Goal: Task Accomplishment & Management: Manage account settings

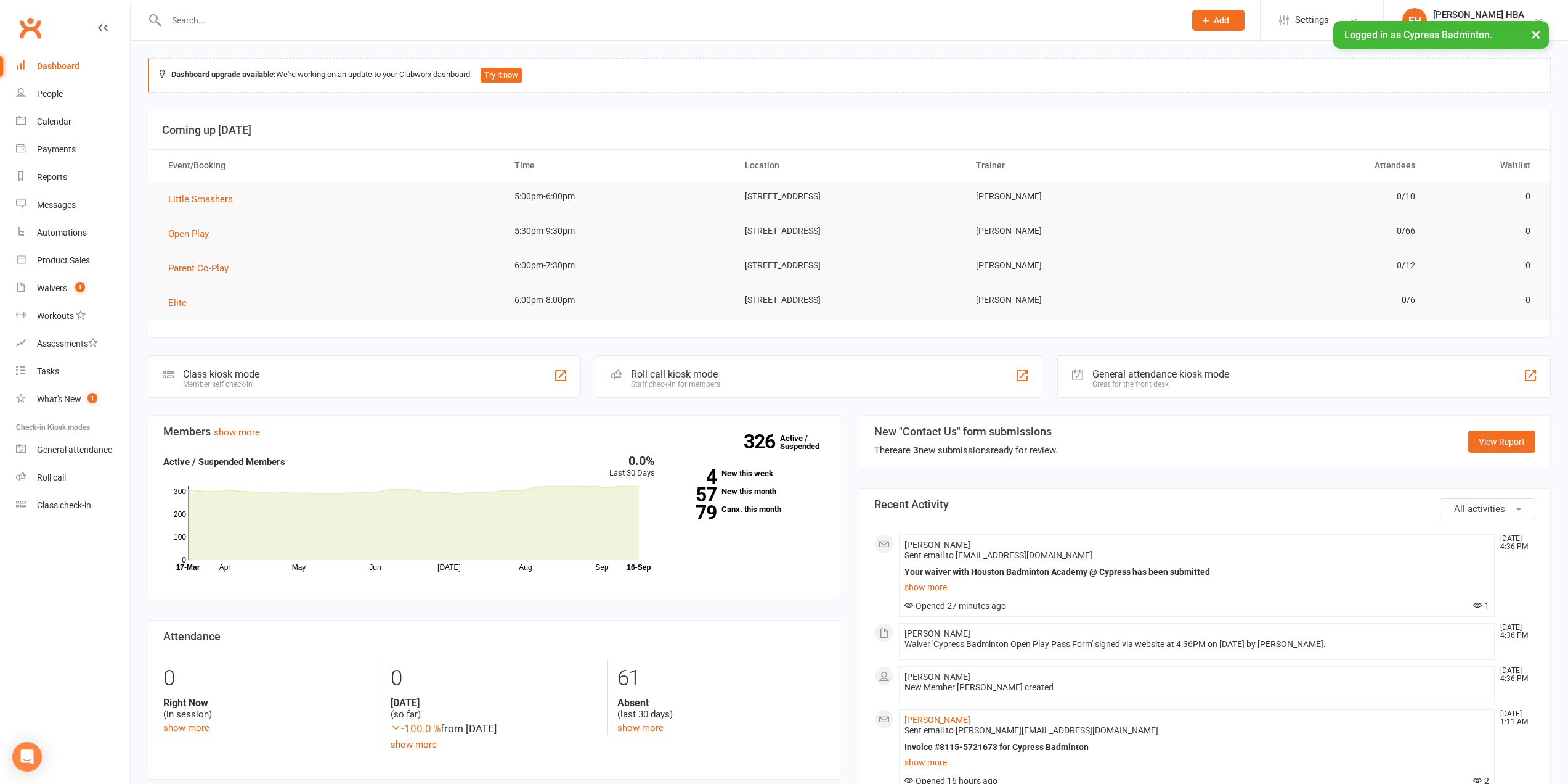
click at [470, 25] on input "text" at bounding box center [669, 21] width 1013 height 17
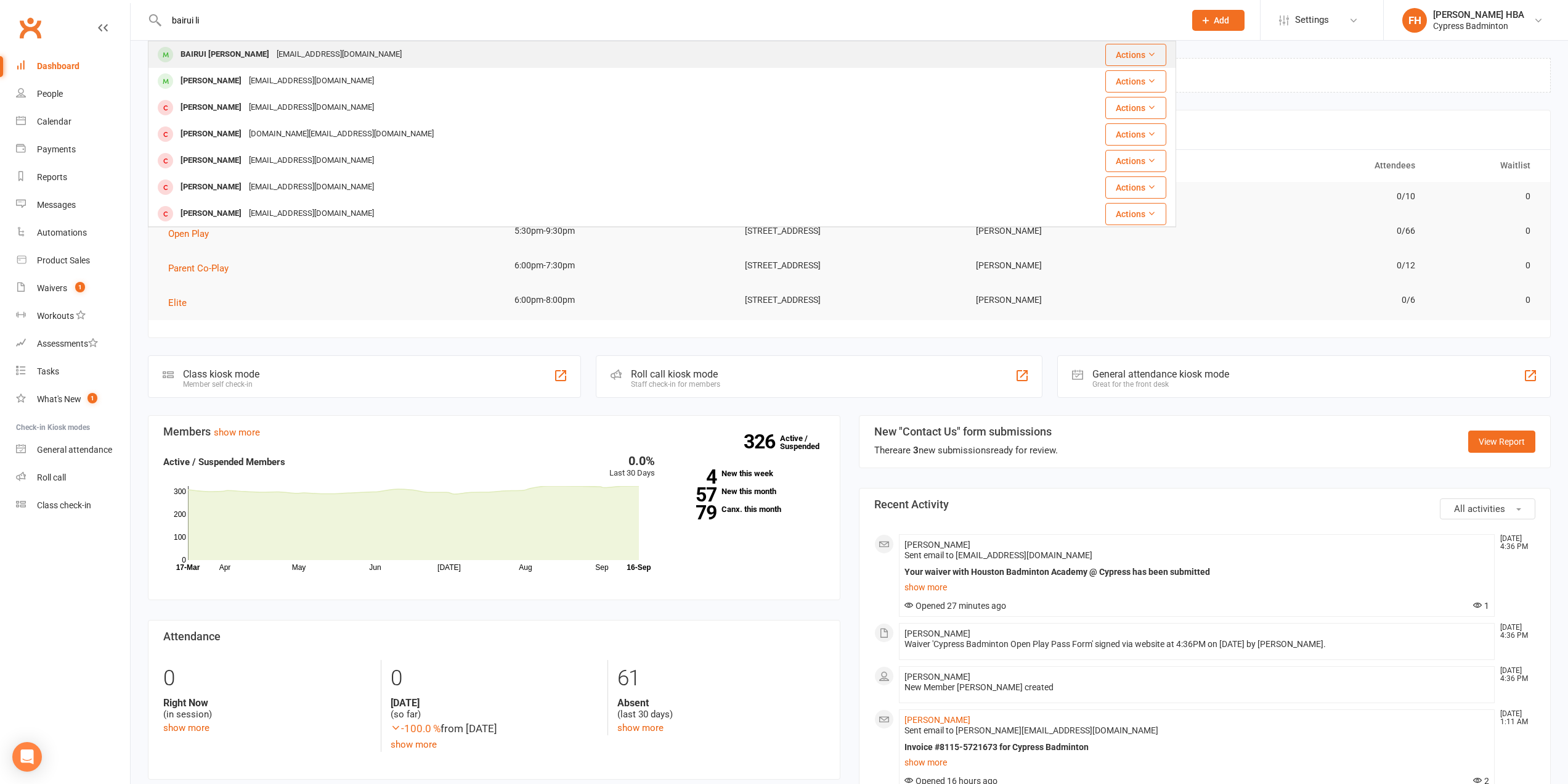
type input "bairui li"
click at [442, 46] on div "BAIRUI Li [EMAIL_ADDRESS][DOMAIN_NAME]" at bounding box center [576, 54] width 854 height 25
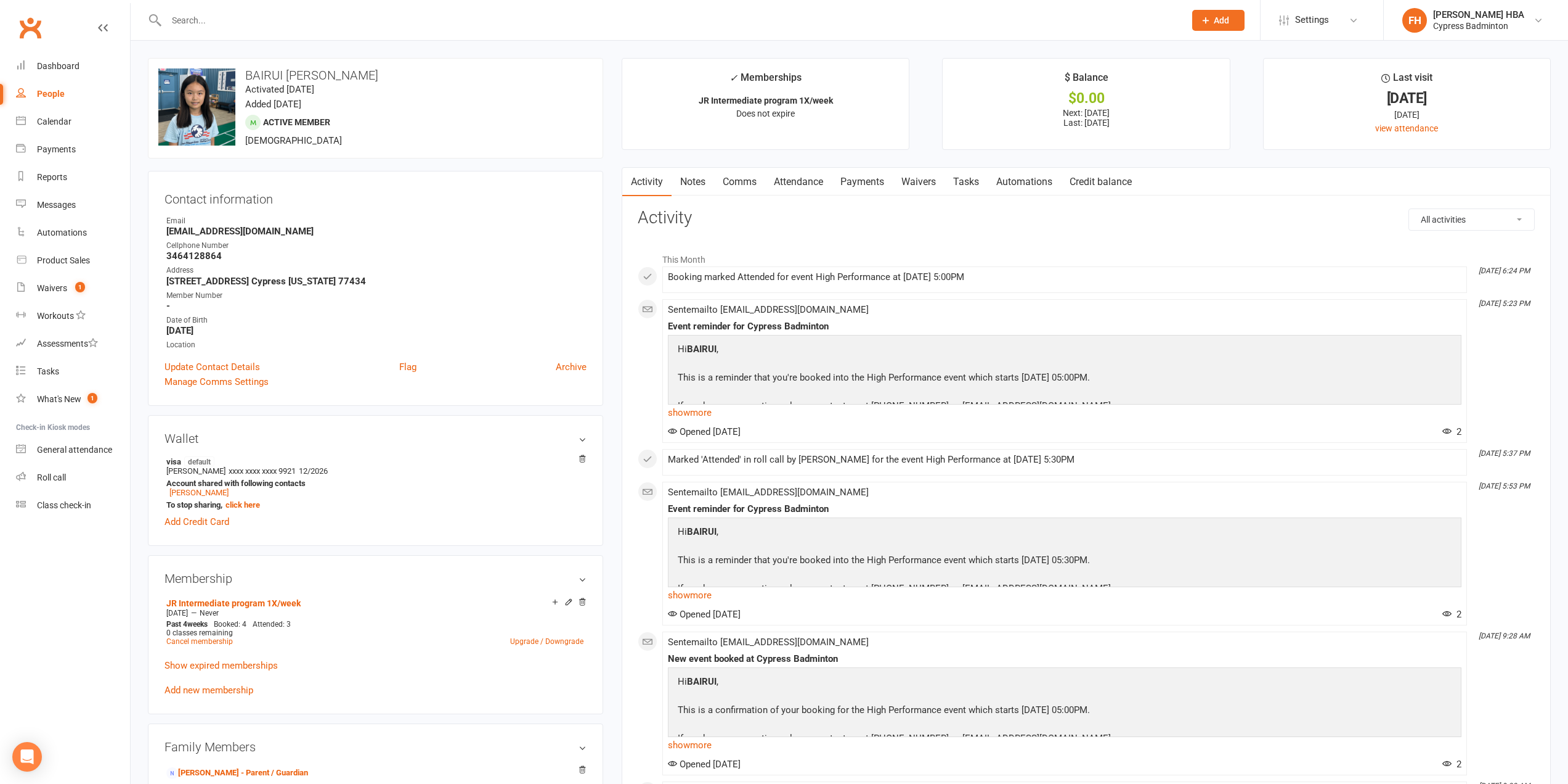
click at [814, 177] on link "Attendance" at bounding box center [798, 182] width 66 height 28
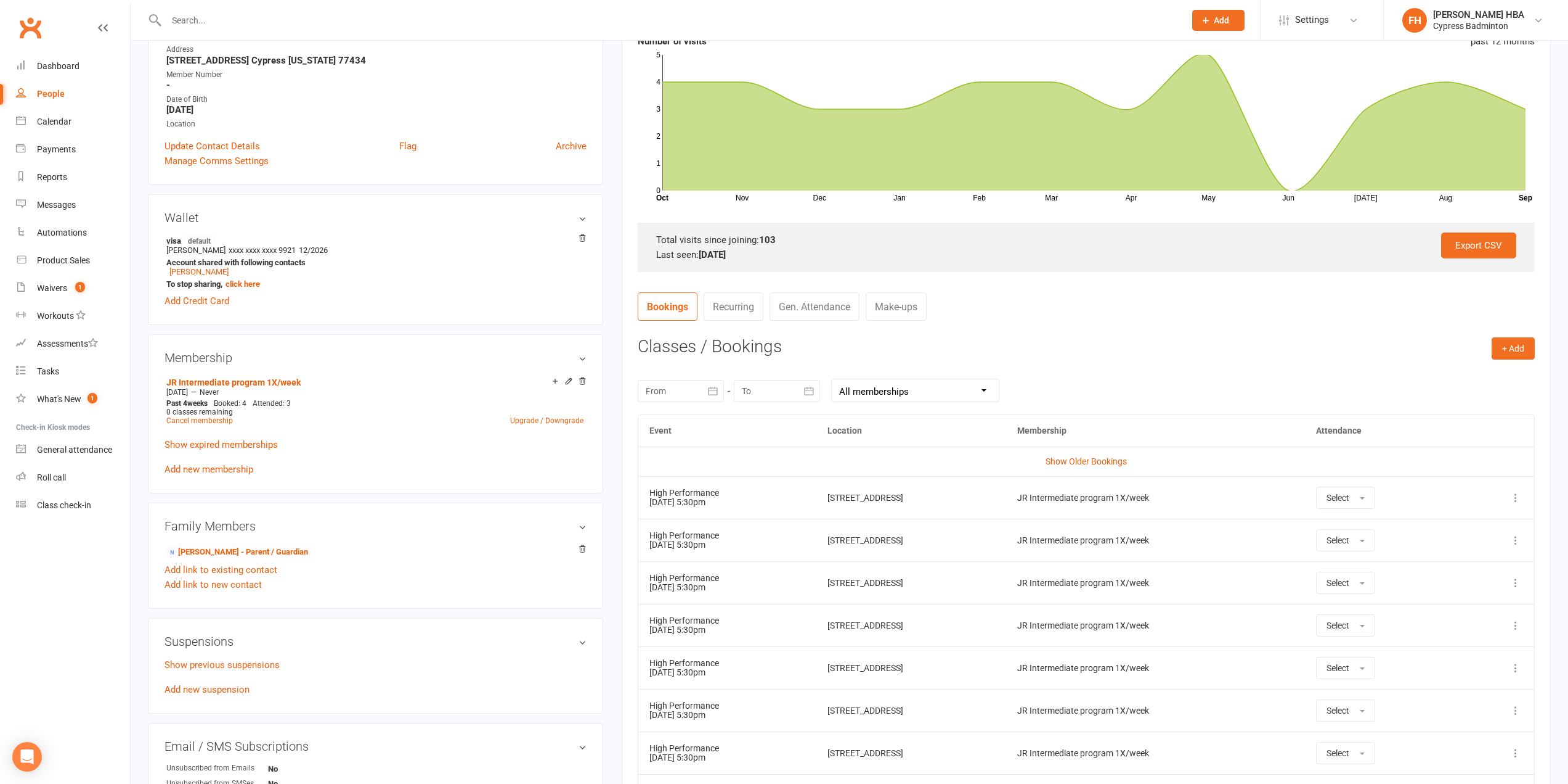
scroll to position [246, 0]
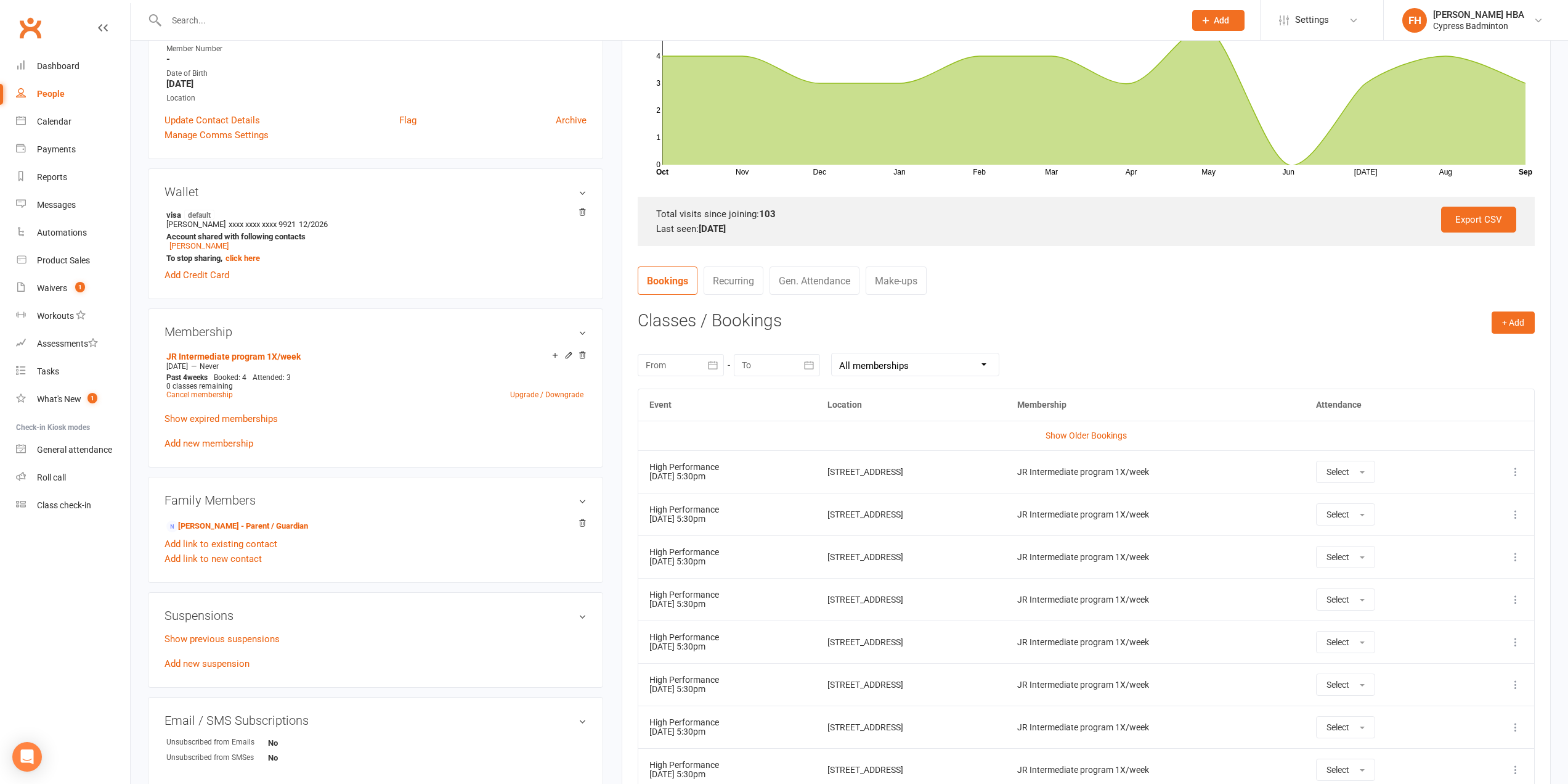
click at [997, 479] on td "[STREET_ADDRESS]" at bounding box center [911, 470] width 189 height 42
click at [1520, 474] on icon at bounding box center [1515, 471] width 12 height 12
click at [1466, 545] on link "Remove booking" at bounding box center [1462, 544] width 122 height 25
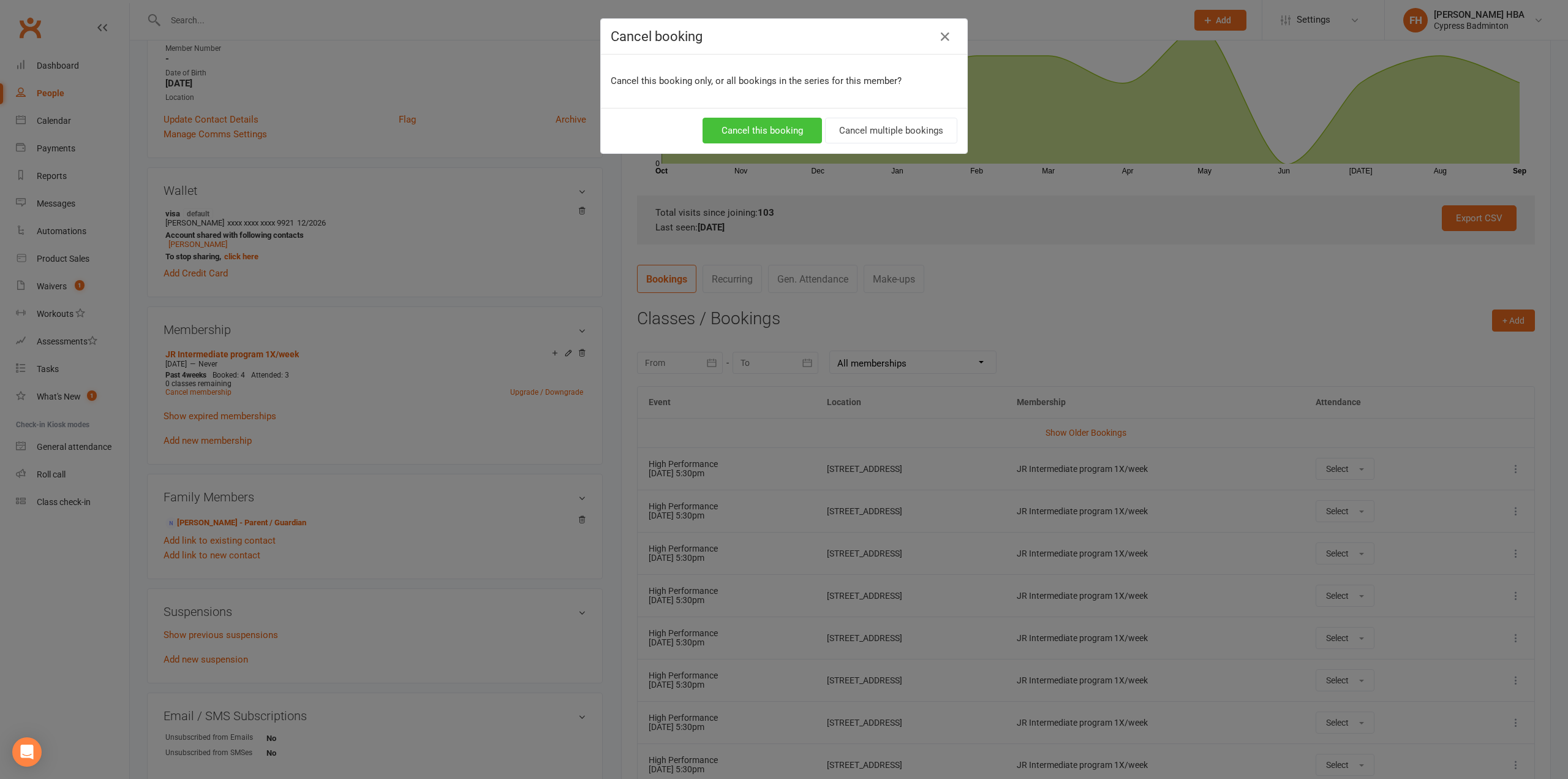
click at [774, 139] on button "Cancel this booking" at bounding box center [763, 130] width 120 height 26
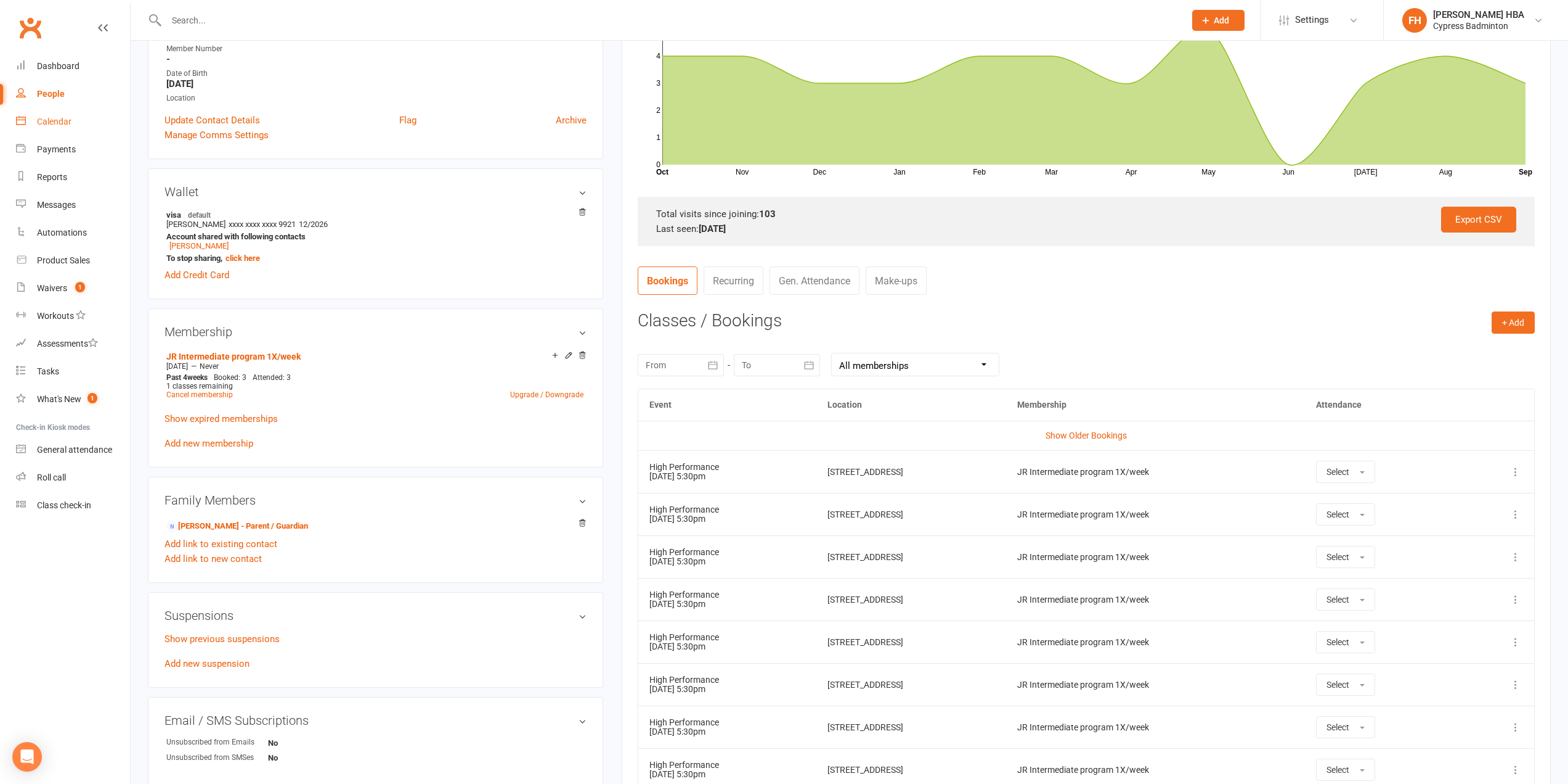
click at [48, 115] on link "Calendar" at bounding box center [73, 121] width 114 height 28
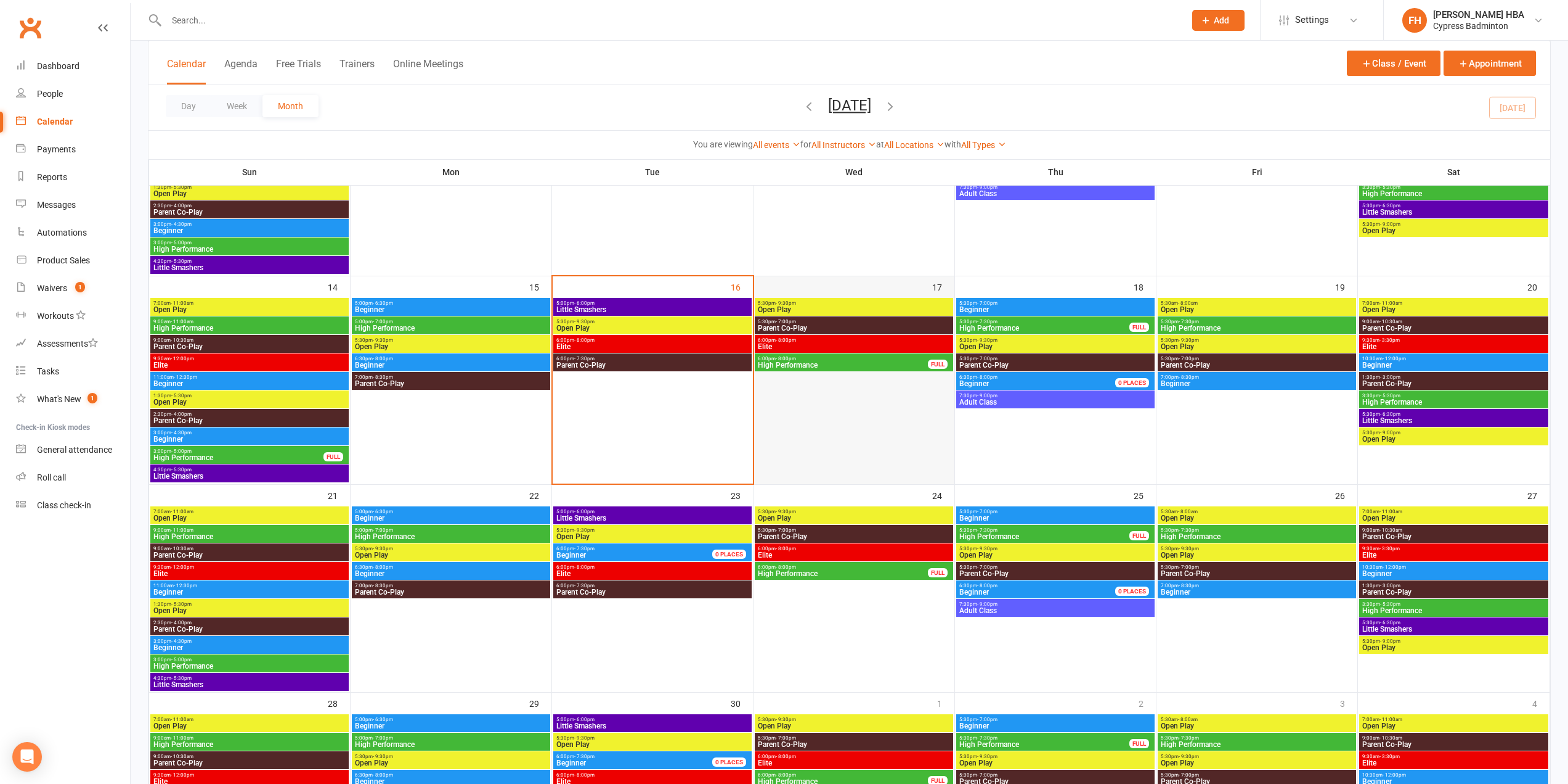
scroll to position [432, 0]
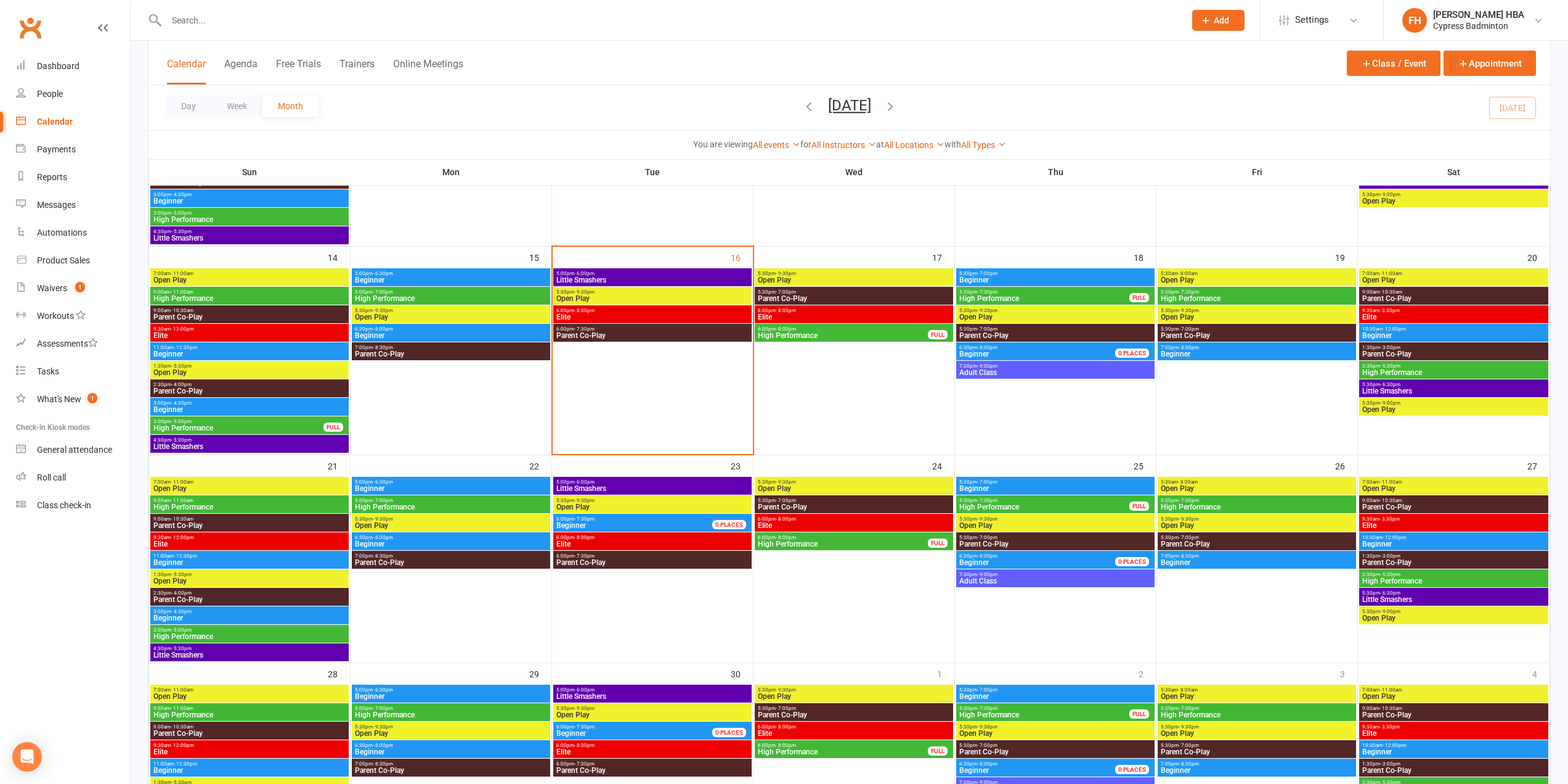
click at [370, 504] on span "High Performance" at bounding box center [450, 507] width 194 height 8
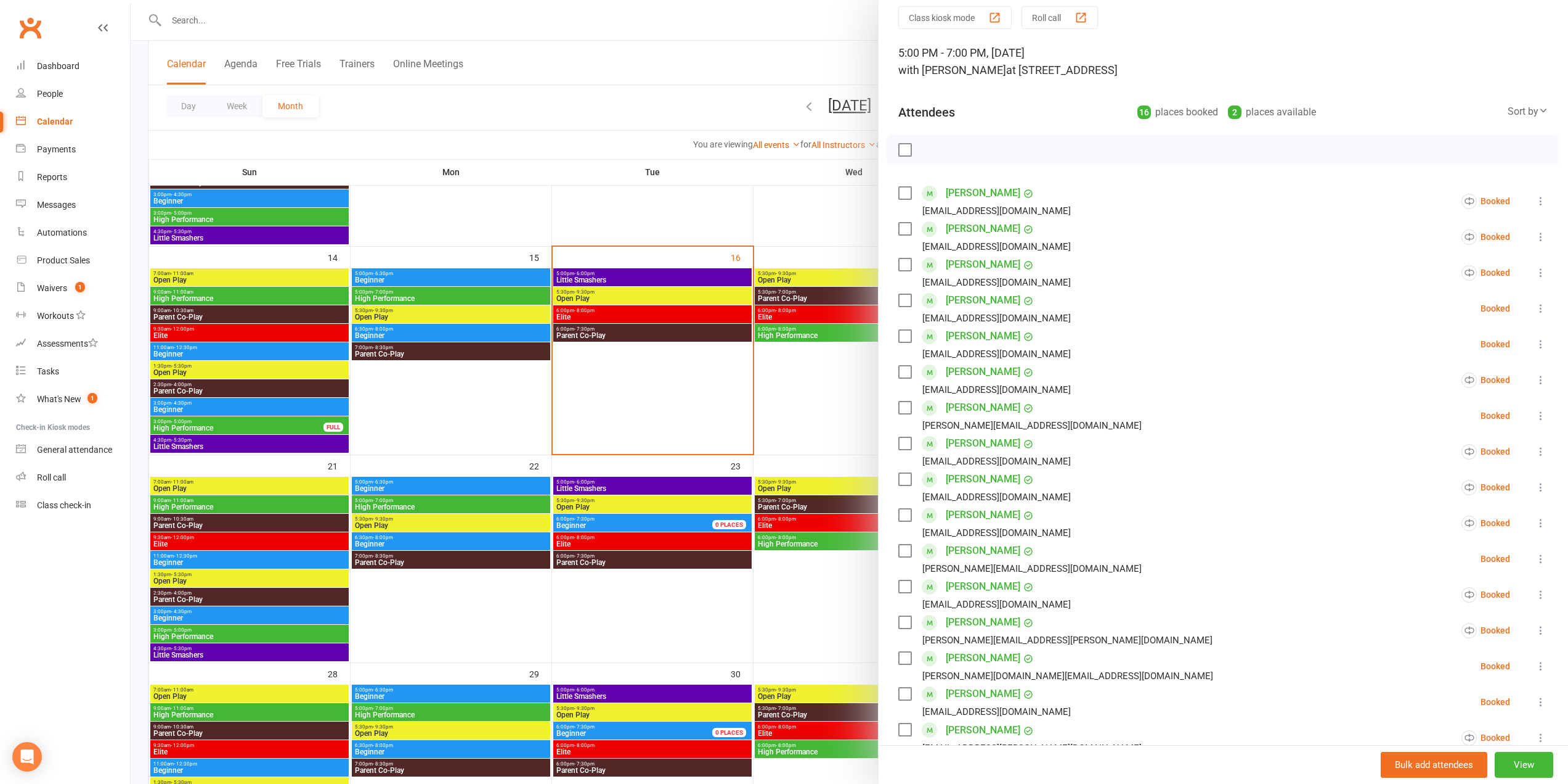
scroll to position [278, 0]
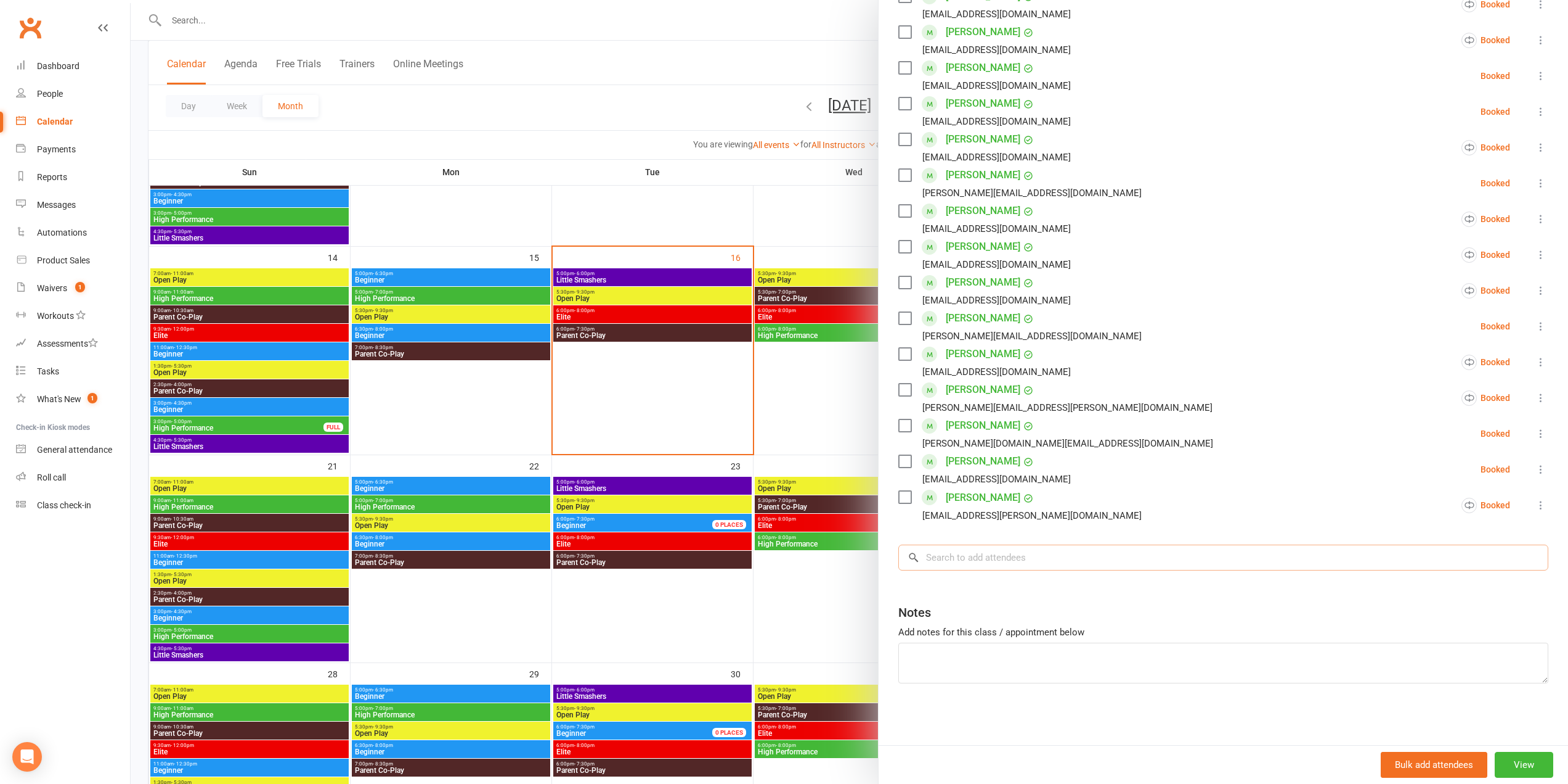
click at [1063, 560] on input "search" at bounding box center [1223, 557] width 650 height 26
paste input "bairui li"
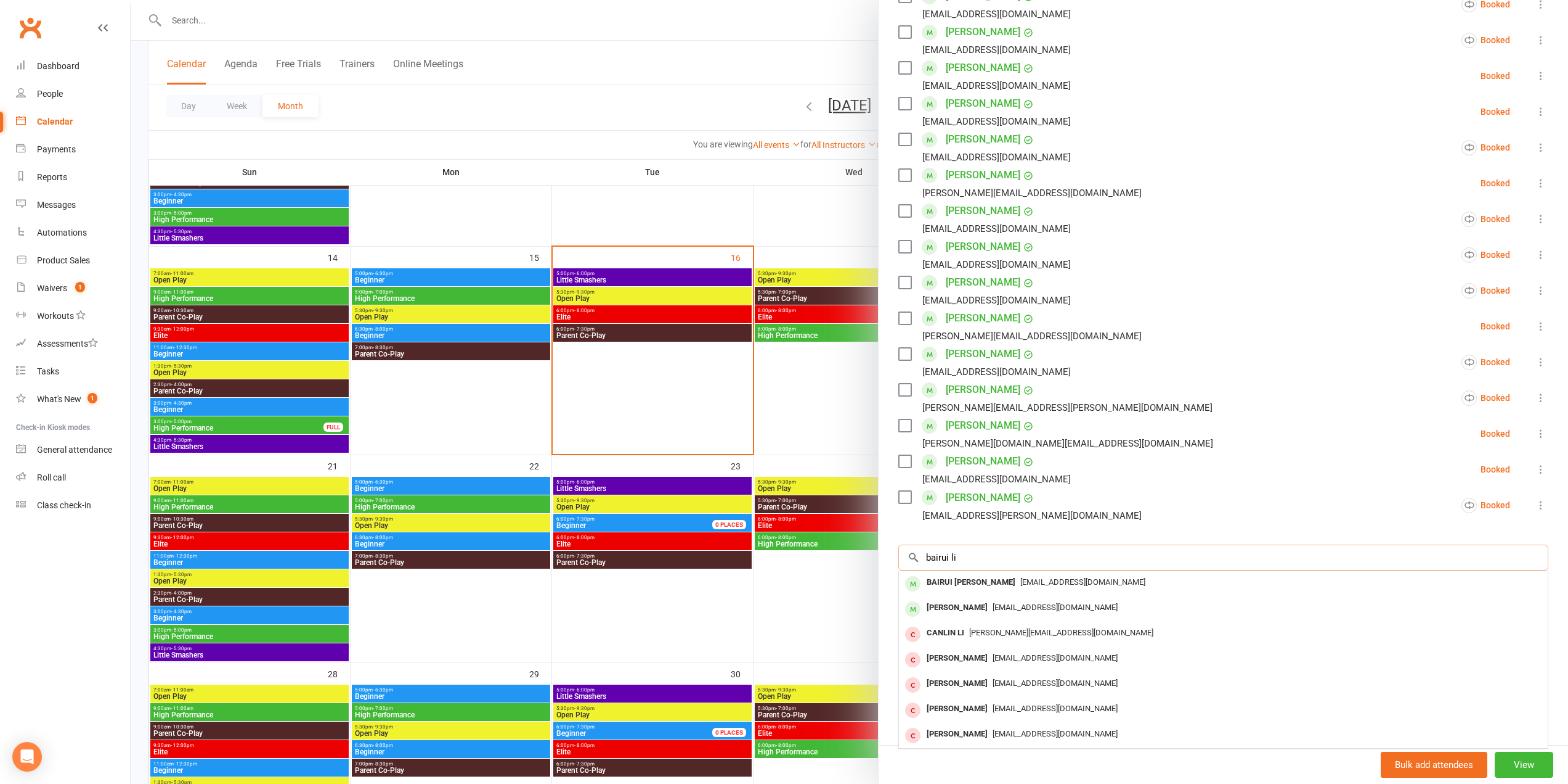
type input "bairui li"
click at [1023, 582] on span "[EMAIL_ADDRESS][DOMAIN_NAME]" at bounding box center [1082, 582] width 125 height 9
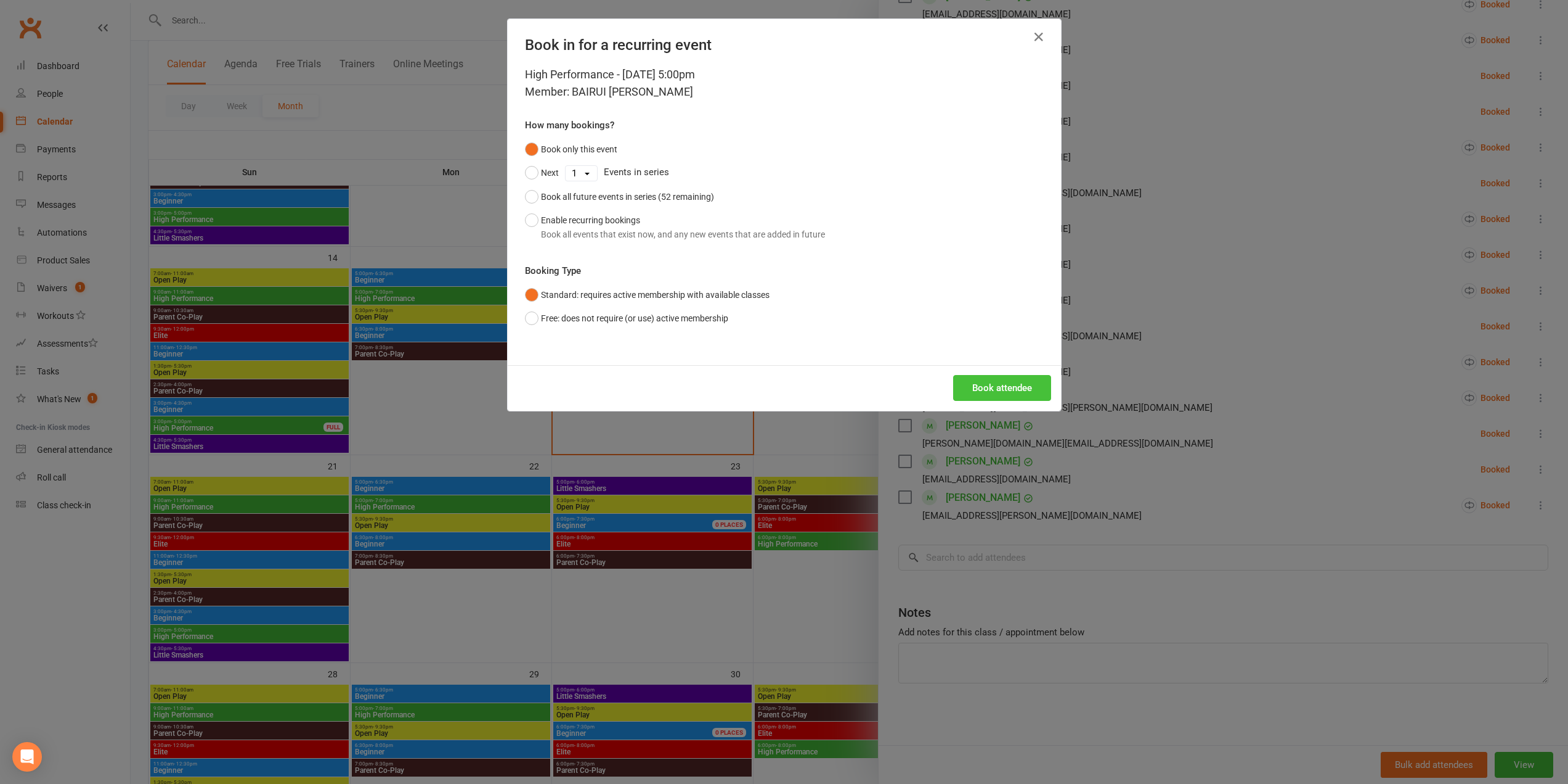
click at [1013, 388] on button "Book attendee" at bounding box center [1002, 388] width 98 height 26
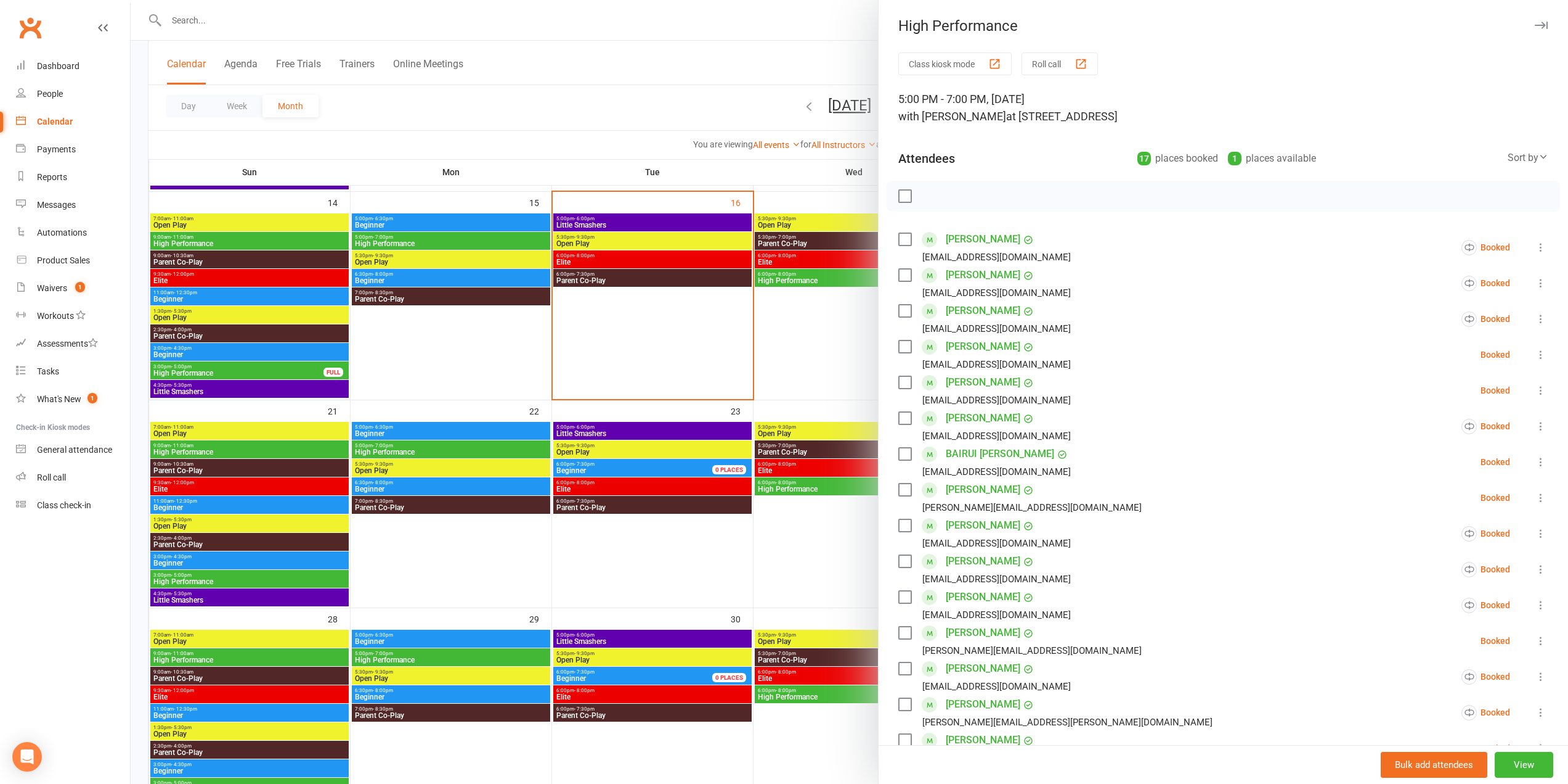
scroll to position [494, 0]
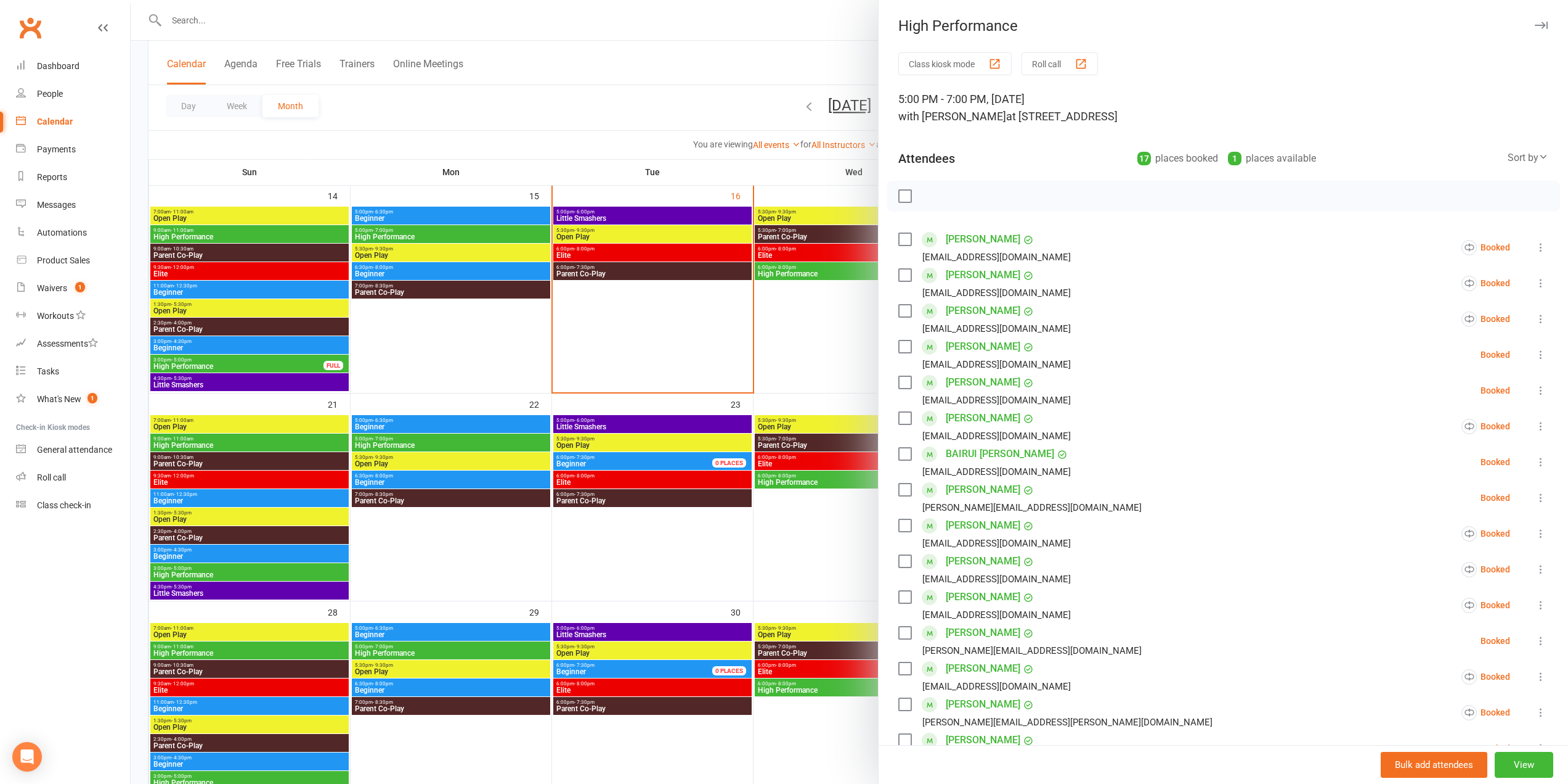
click at [666, 281] on div at bounding box center [850, 392] width 1438 height 784
